Goal: Navigation & Orientation: Find specific page/section

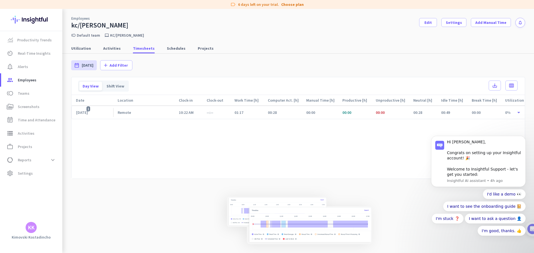
scroll to position [15, 0]
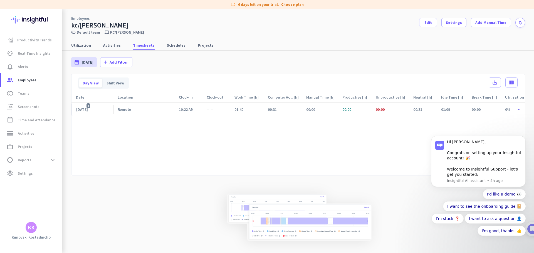
scroll to position [15, 0]
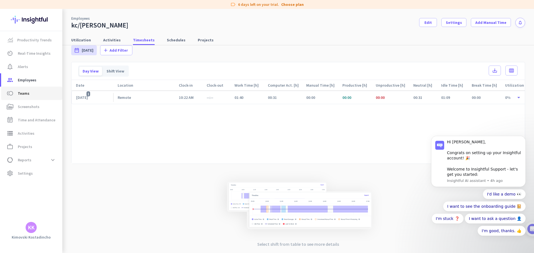
click at [31, 93] on span "toll Teams" at bounding box center [32, 93] width 52 height 7
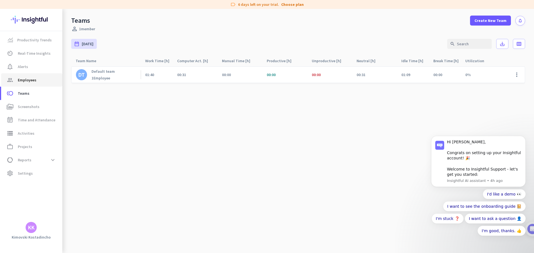
click at [30, 78] on span "Employees" at bounding box center [27, 80] width 19 height 7
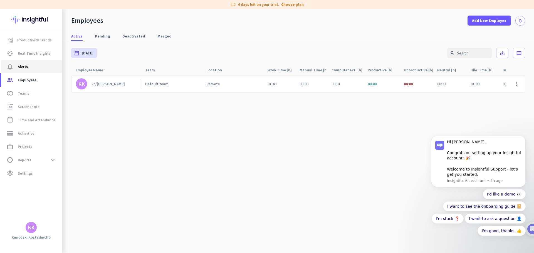
click at [18, 66] on span "Alerts" at bounding box center [23, 66] width 10 height 7
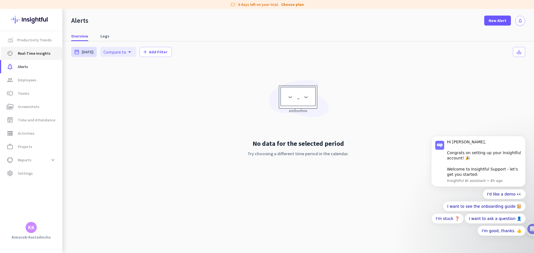
click at [35, 52] on span "Real-Time Insights" at bounding box center [34, 53] width 33 height 7
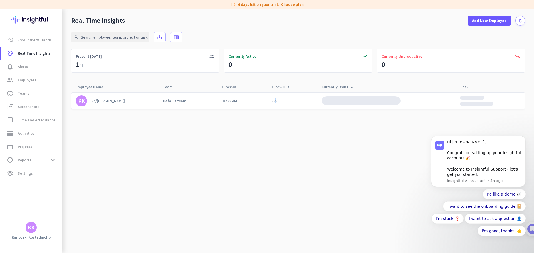
click at [274, 99] on div "--:--" at bounding box center [283, 101] width 32 height 16
click at [274, 102] on app-real-time-attendance-cell "--:--" at bounding box center [275, 100] width 7 height 5
